Goal: Obtain resource: Download file/media

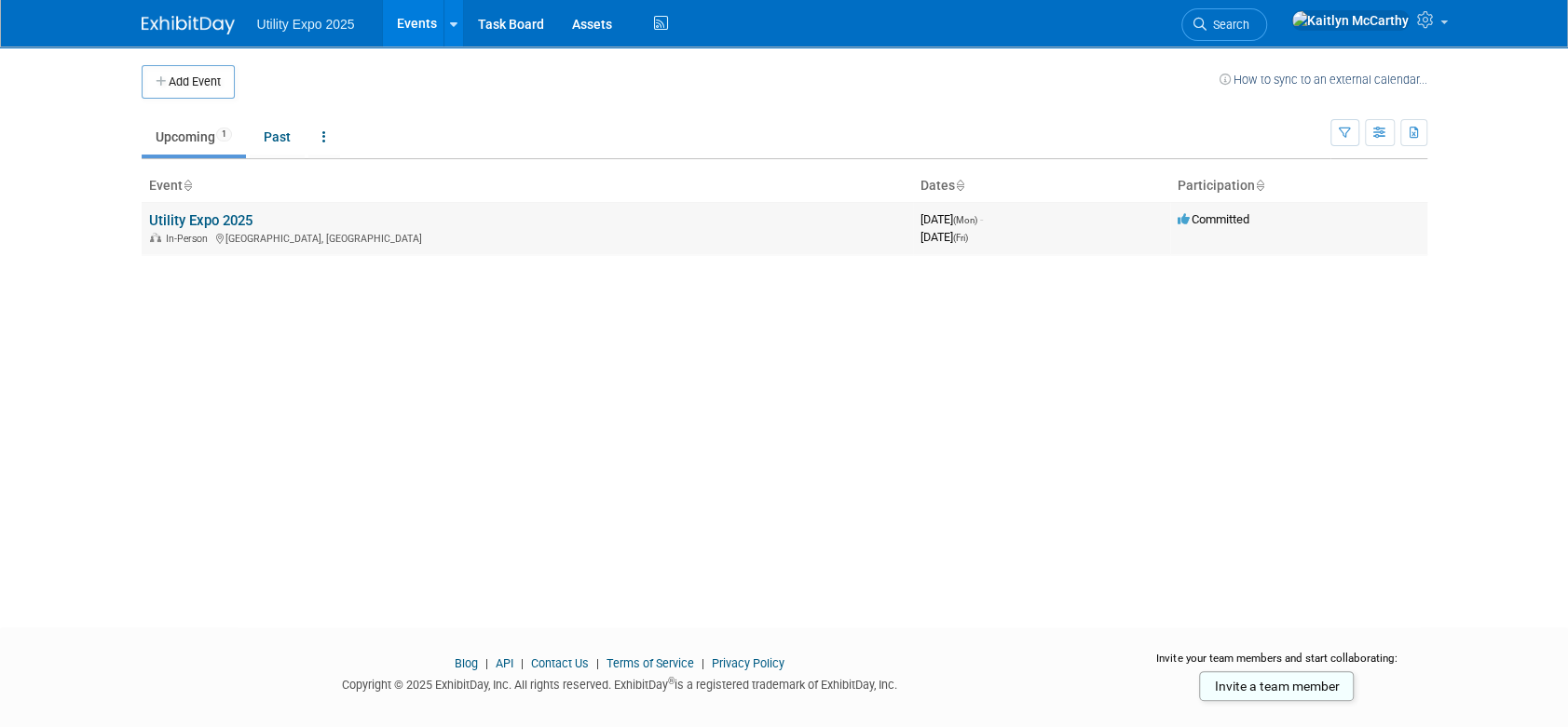
click at [207, 221] on link "Utility Expo 2025" at bounding box center [201, 220] width 103 height 17
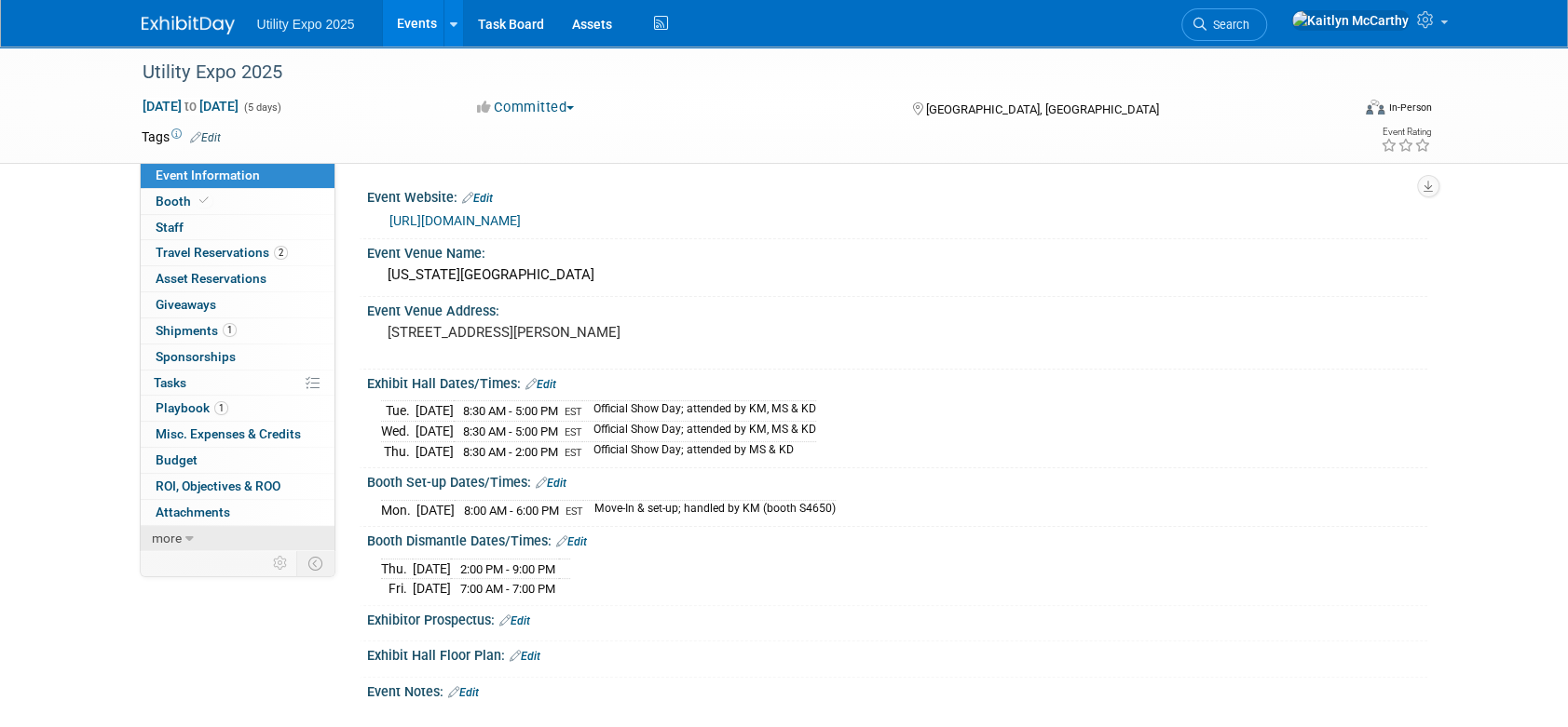
click at [187, 527] on link "more" at bounding box center [237, 538] width 194 height 25
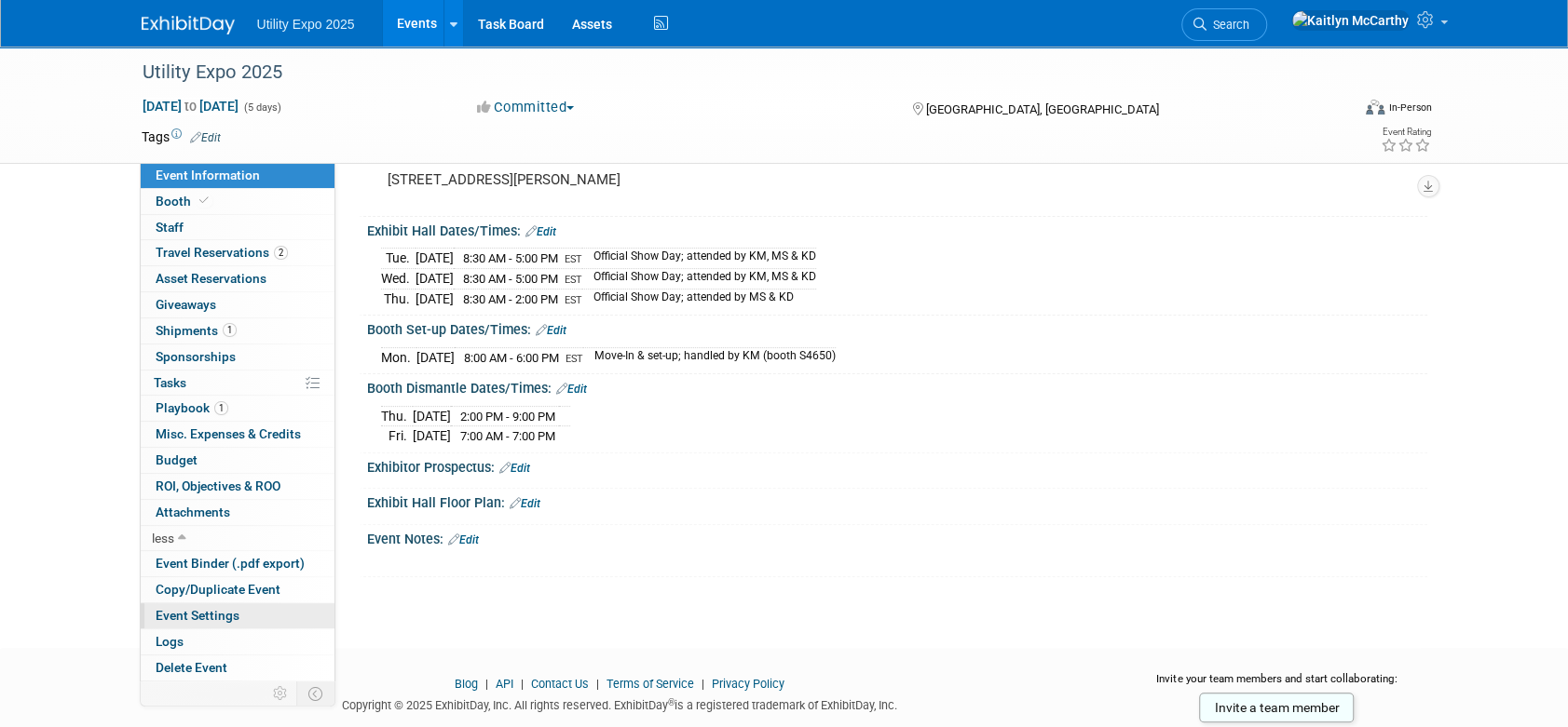
scroll to position [199, 0]
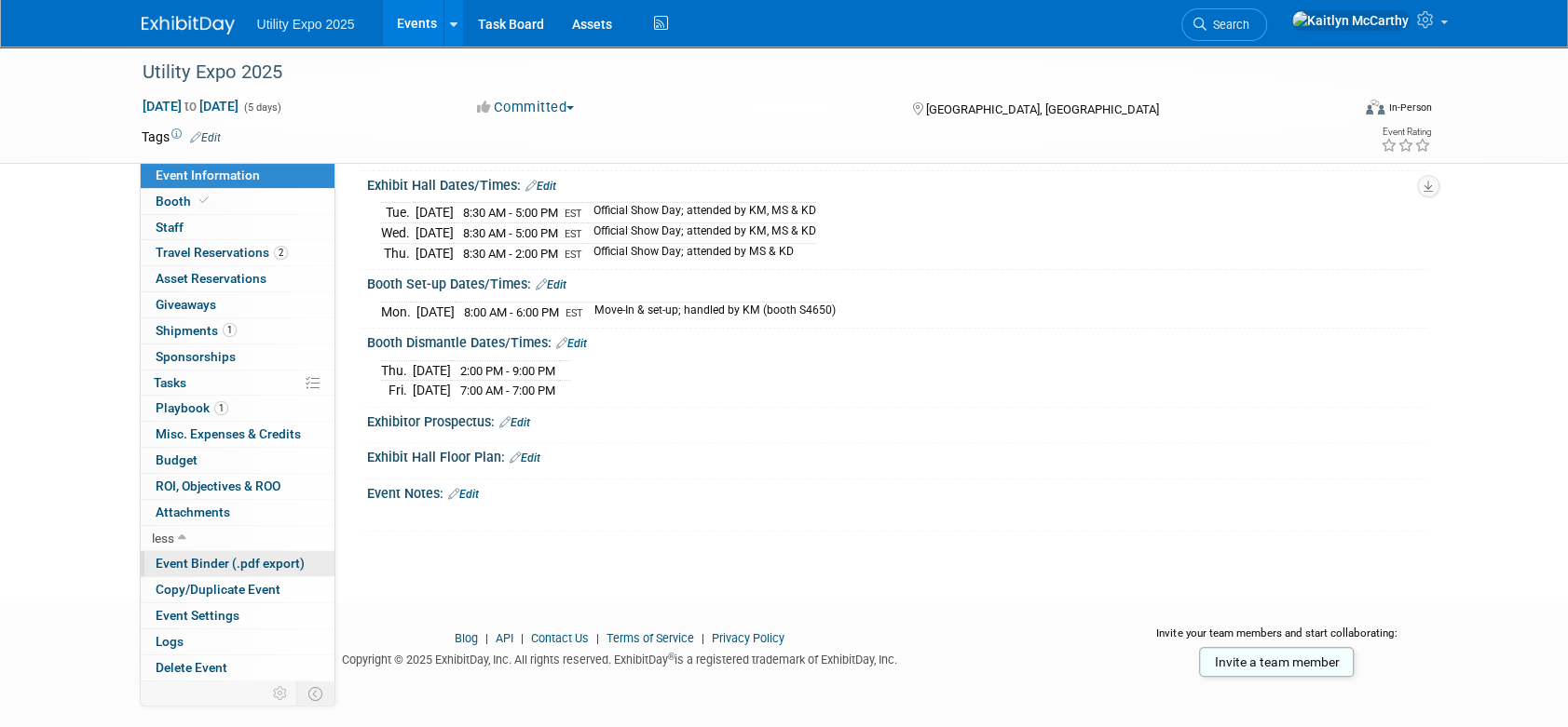
click at [251, 568] on span "Event Binder (.pdf export)" at bounding box center [231, 563] width 149 height 15
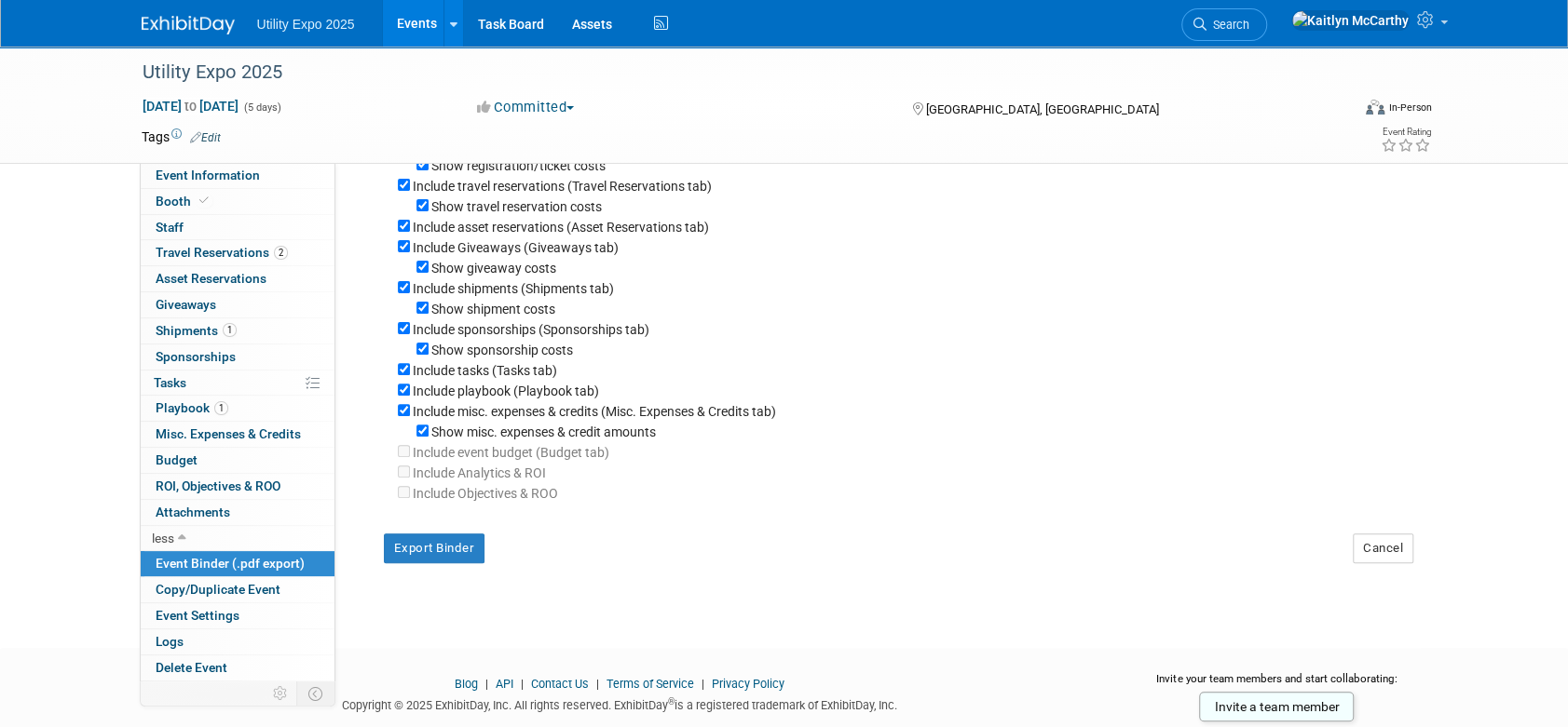
scroll to position [304, 0]
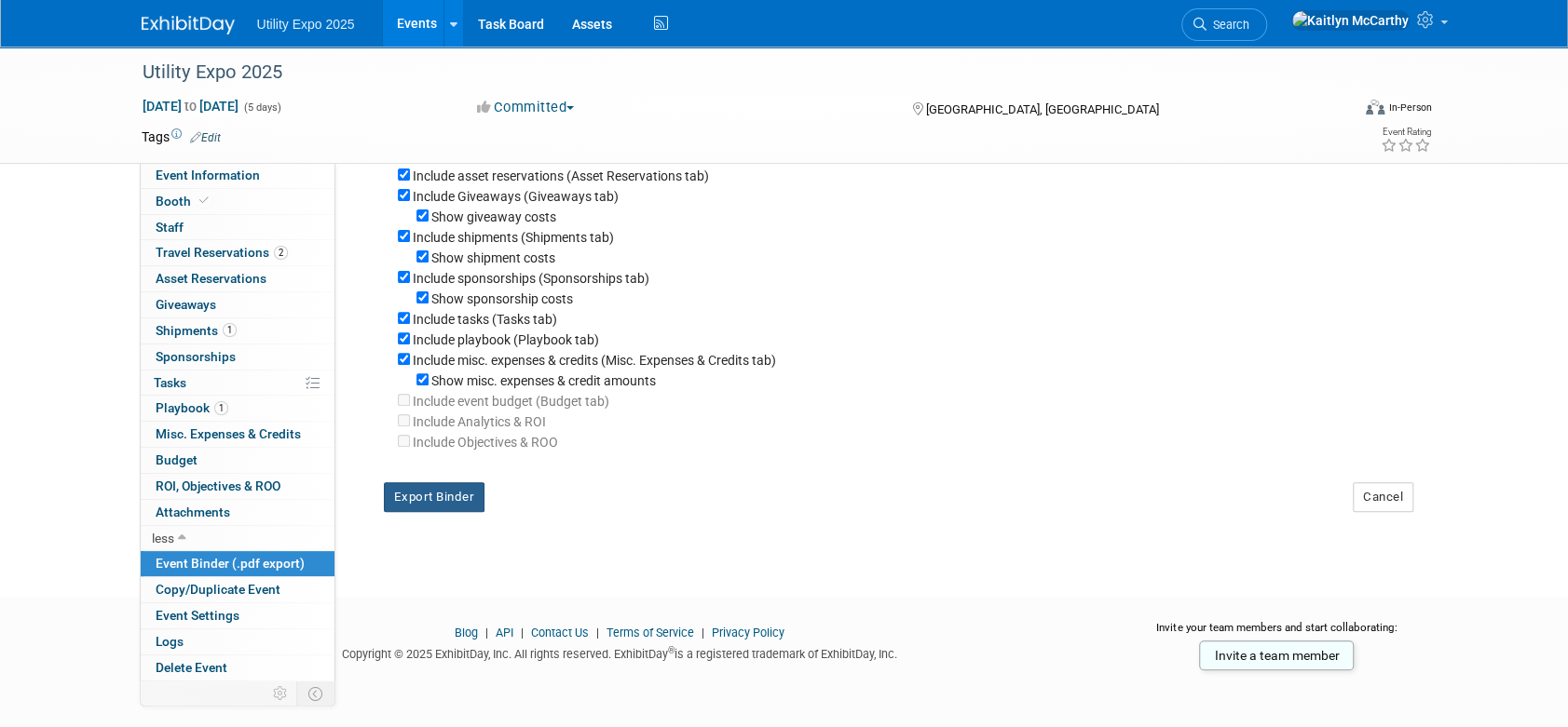
click at [442, 498] on button "Export Binder" at bounding box center [434, 498] width 101 height 30
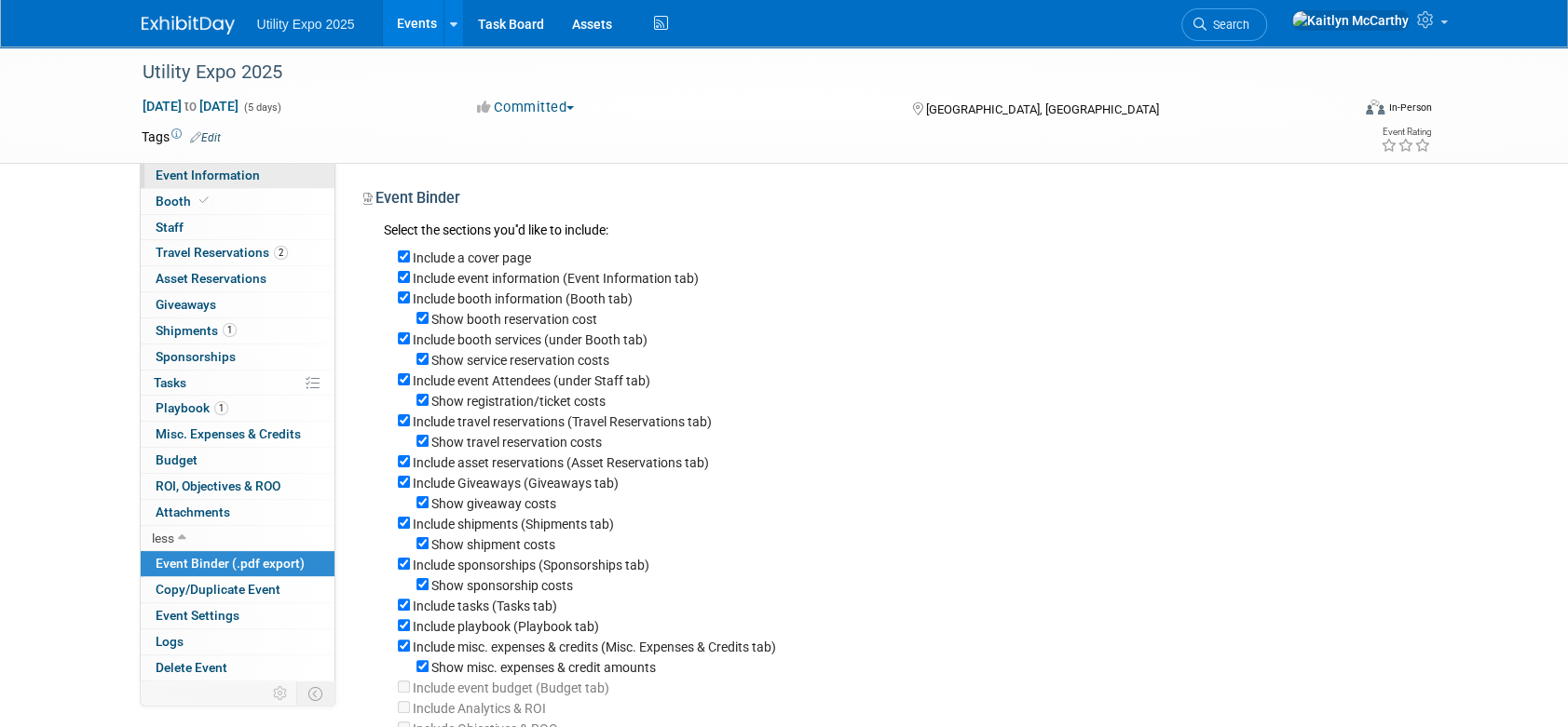
click at [194, 180] on span "Event Information" at bounding box center [208, 175] width 104 height 15
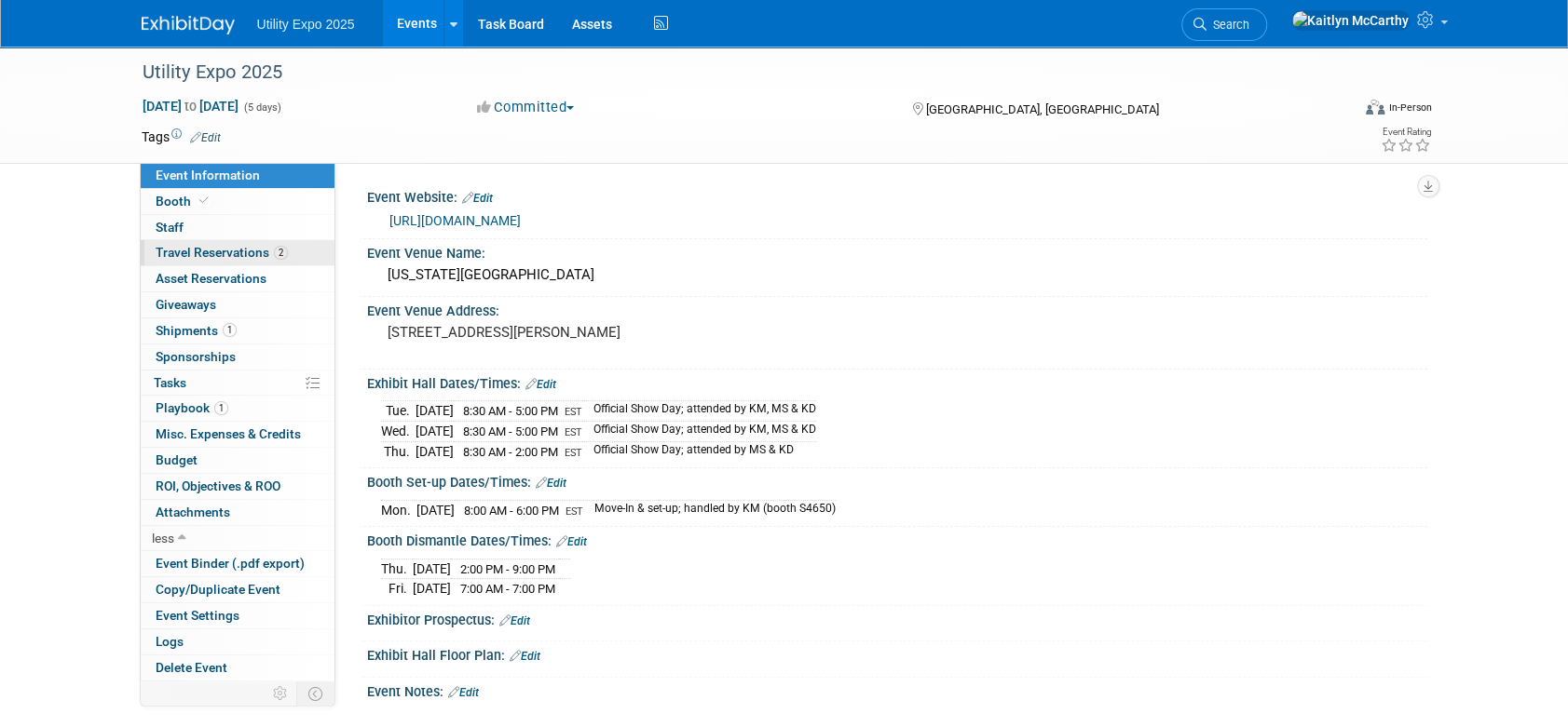
click at [181, 249] on span "Travel Reservations 2" at bounding box center [222, 252] width 132 height 15
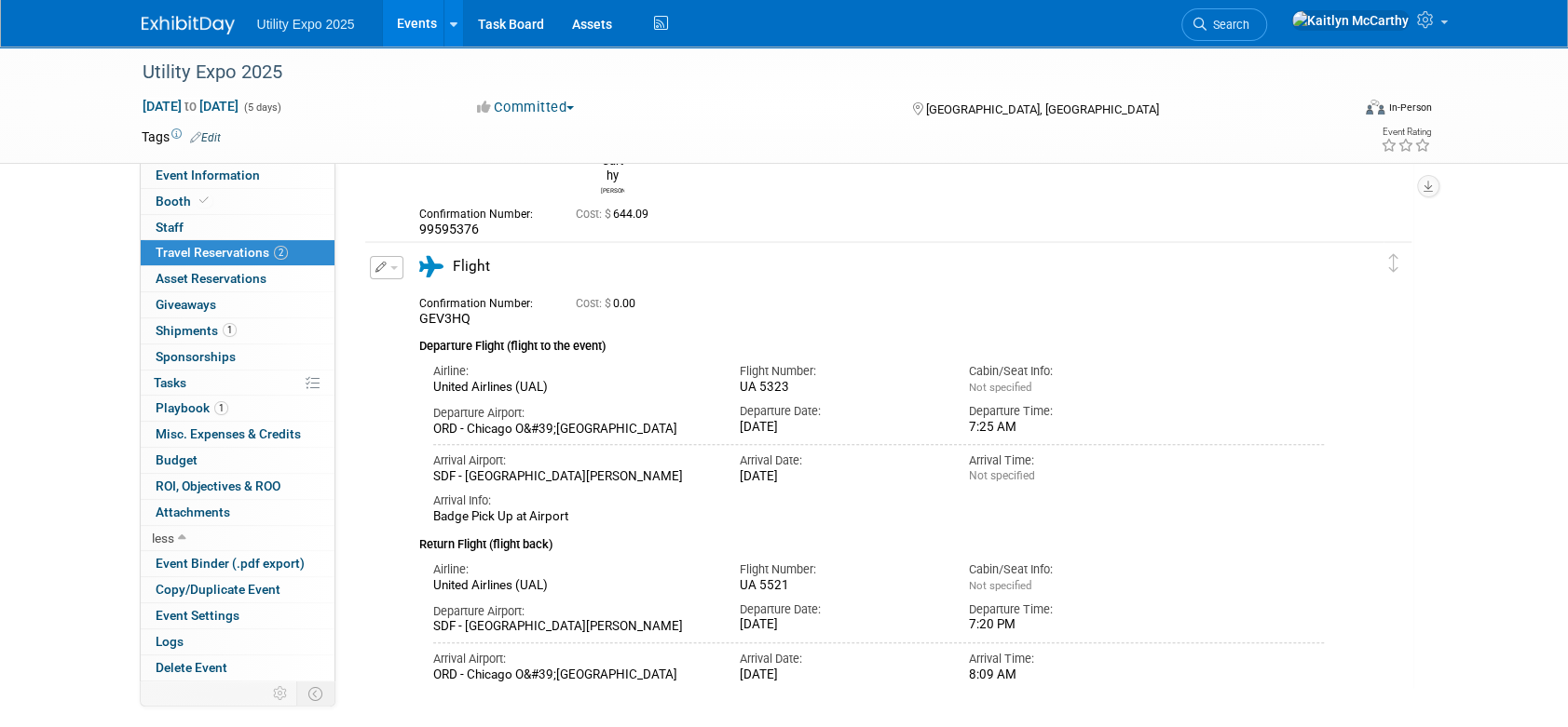
scroll to position [207, 0]
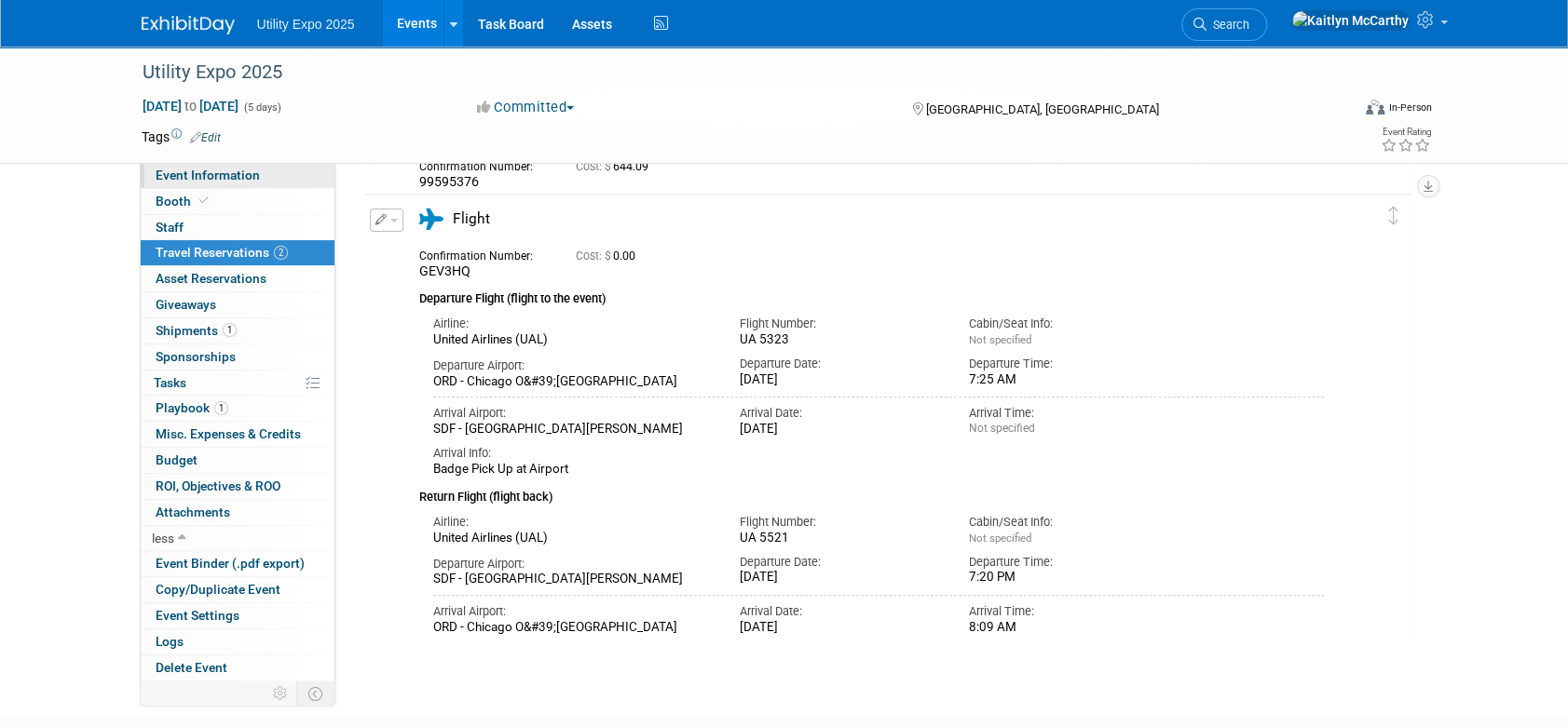
click at [172, 180] on span "Event Information" at bounding box center [208, 175] width 104 height 15
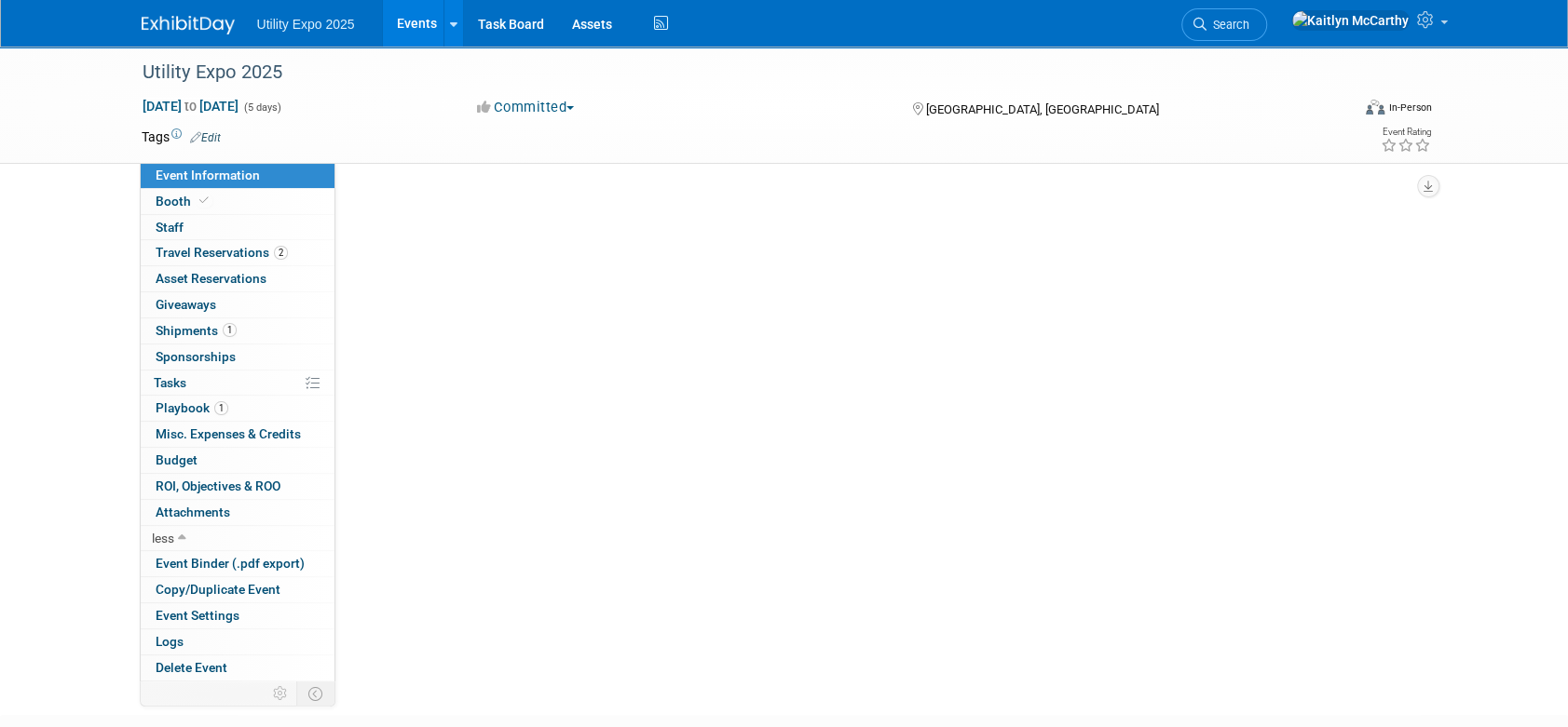
scroll to position [0, 0]
